Goal: Information Seeking & Learning: Learn about a topic

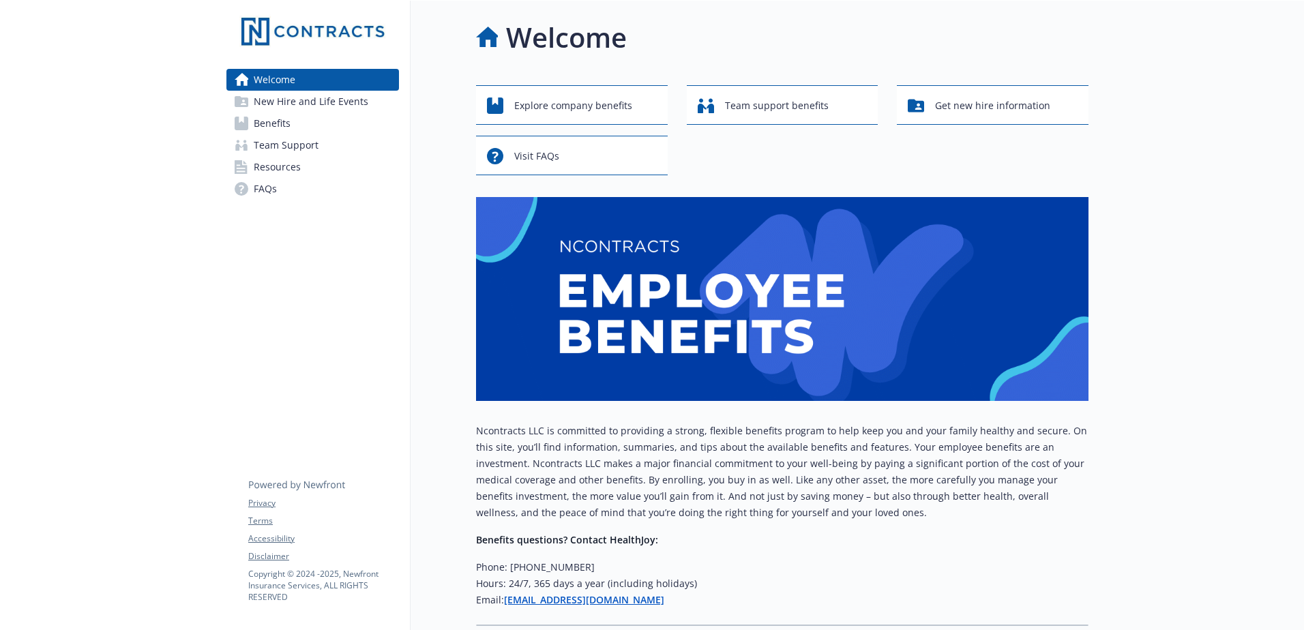
click at [299, 119] on link "Benefits" at bounding box center [312, 123] width 172 height 22
